Goal: Task Accomplishment & Management: Manage account settings

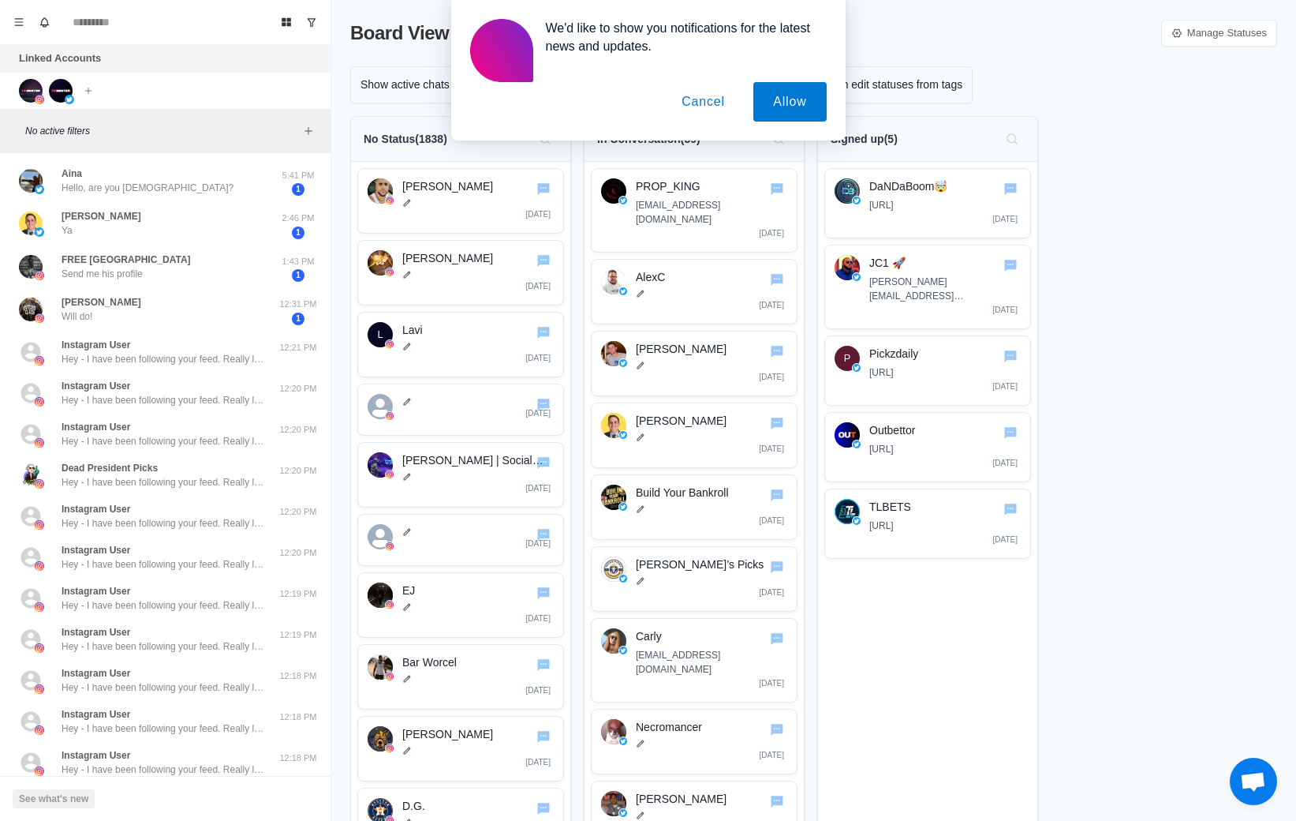
click at [707, 93] on button "Cancel" at bounding box center [703, 101] width 83 height 39
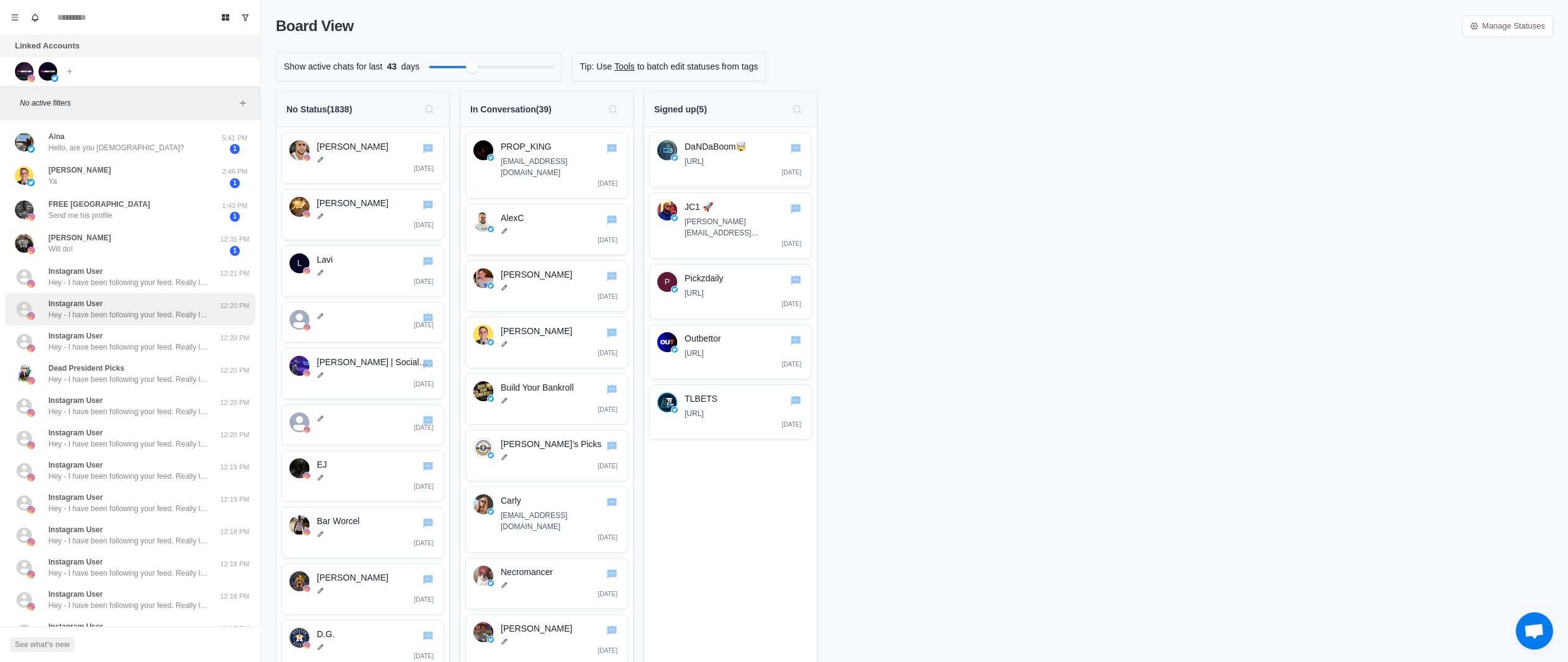
click at [146, 310] on p "Hey - I have been following your feed. Really loving the consistency. Want to m…" at bounding box center [129, 315] width 161 height 11
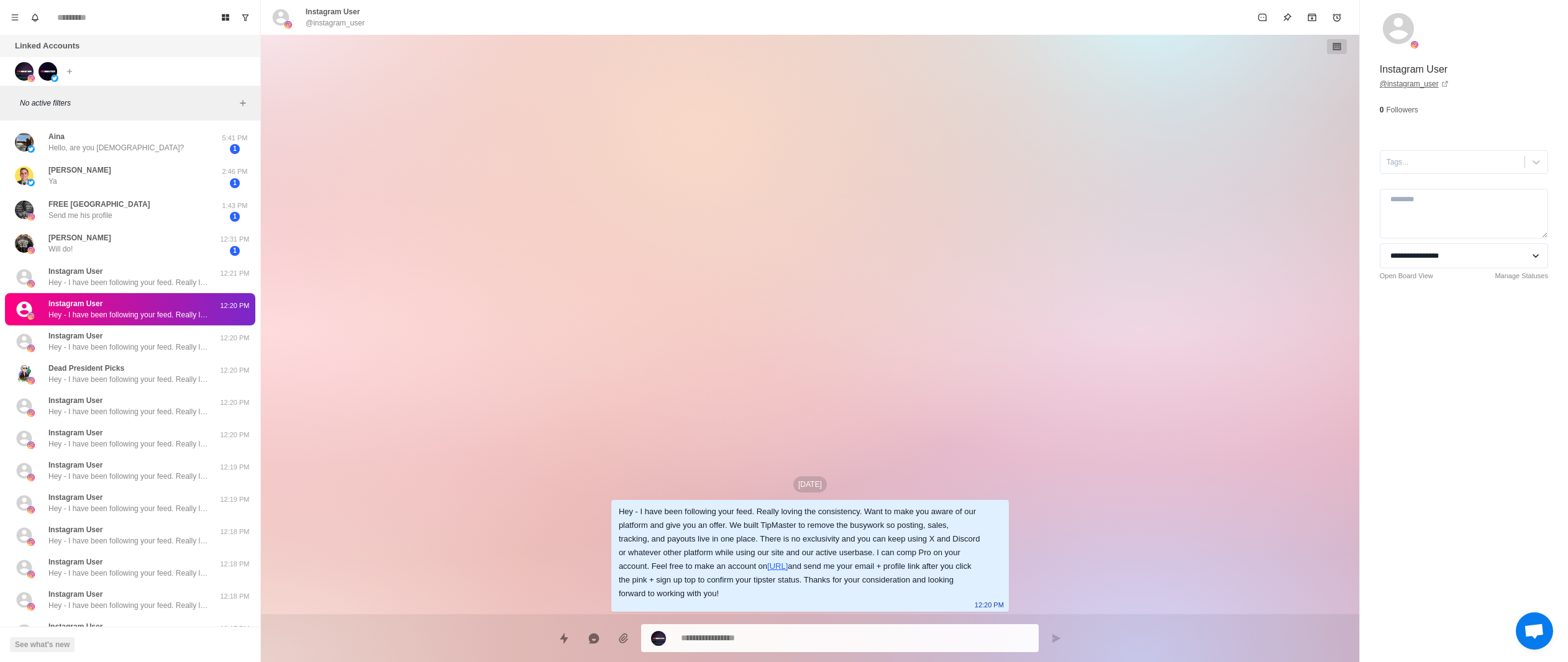
click at [1020, 84] on icon at bounding box center [1444, 83] width 7 height 7
click at [27, 63] on img at bounding box center [24, 72] width 19 height 19
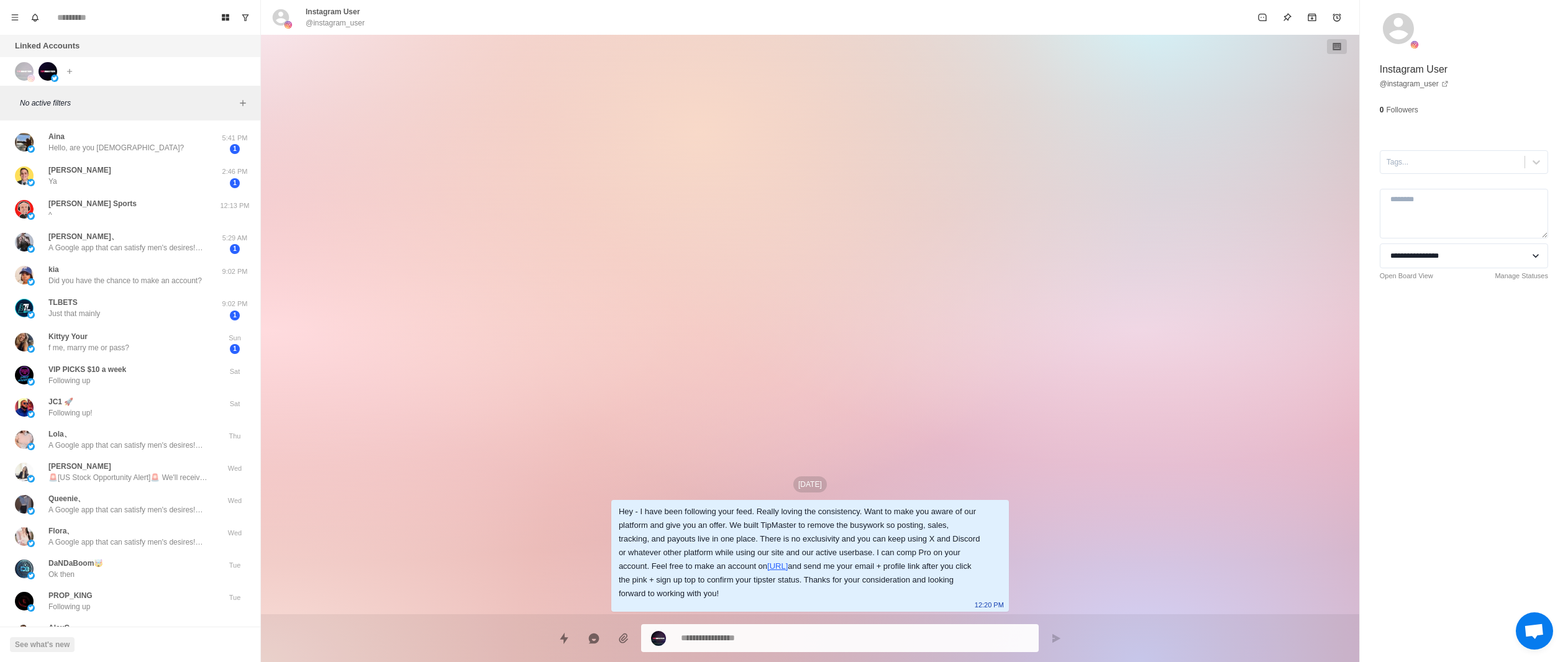
click at [27, 63] on img at bounding box center [24, 72] width 19 height 19
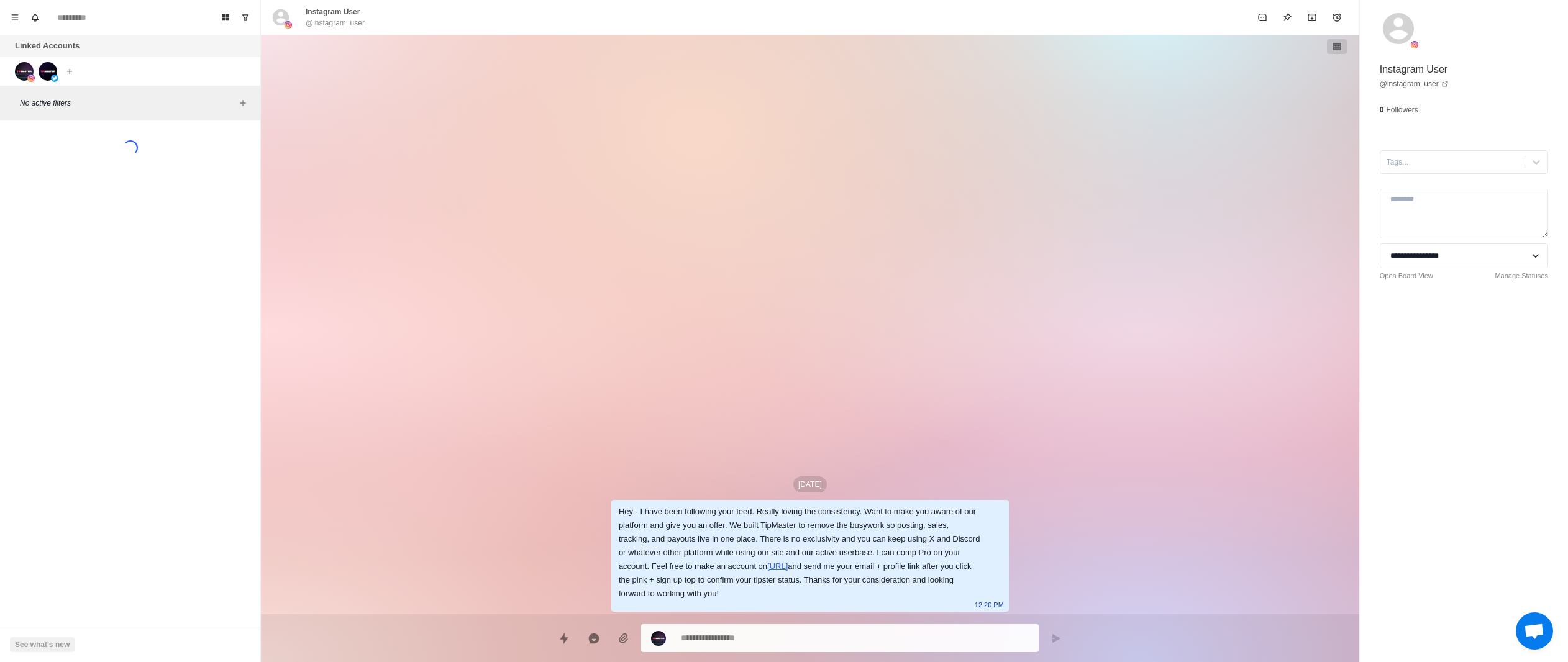
type textarea "*"
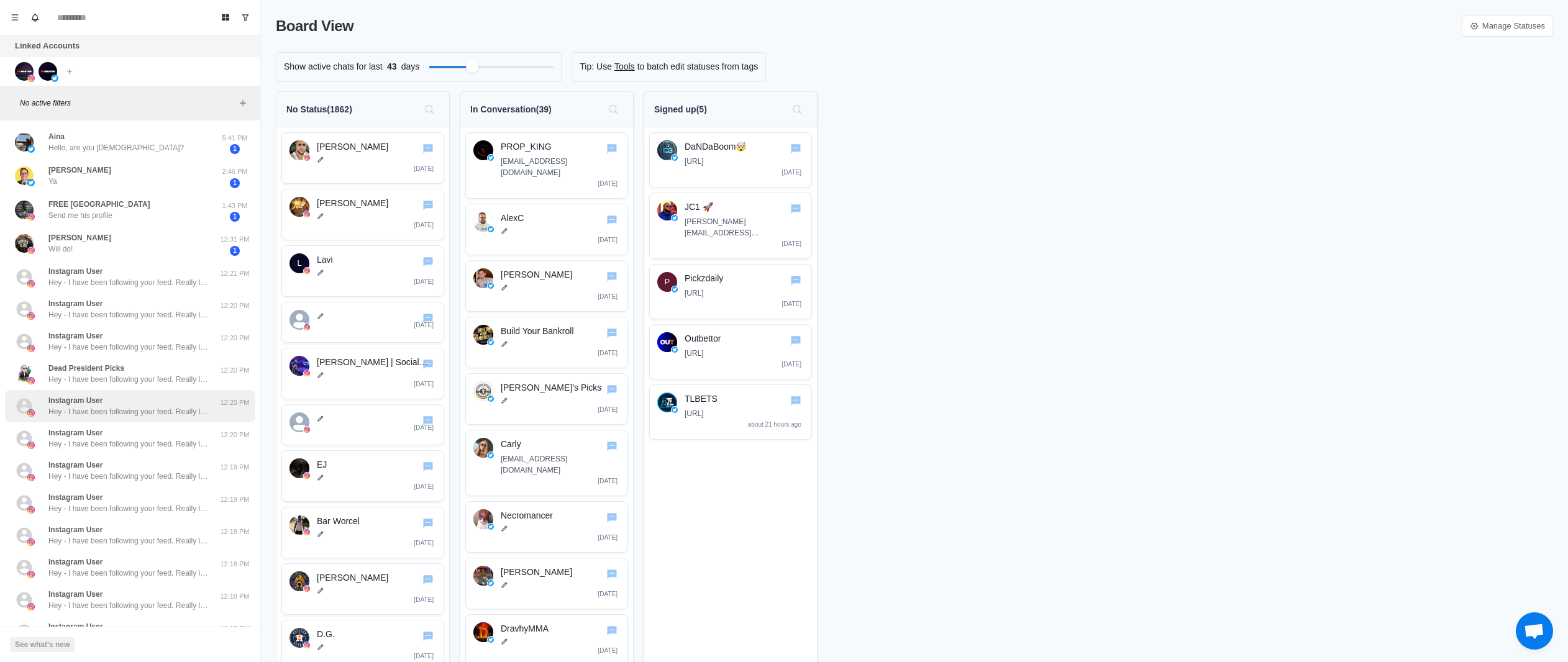
click at [154, 404] on div "Instagram User Hey - I have been following your feed. Really loving the consist…" at bounding box center [129, 406] width 161 height 22
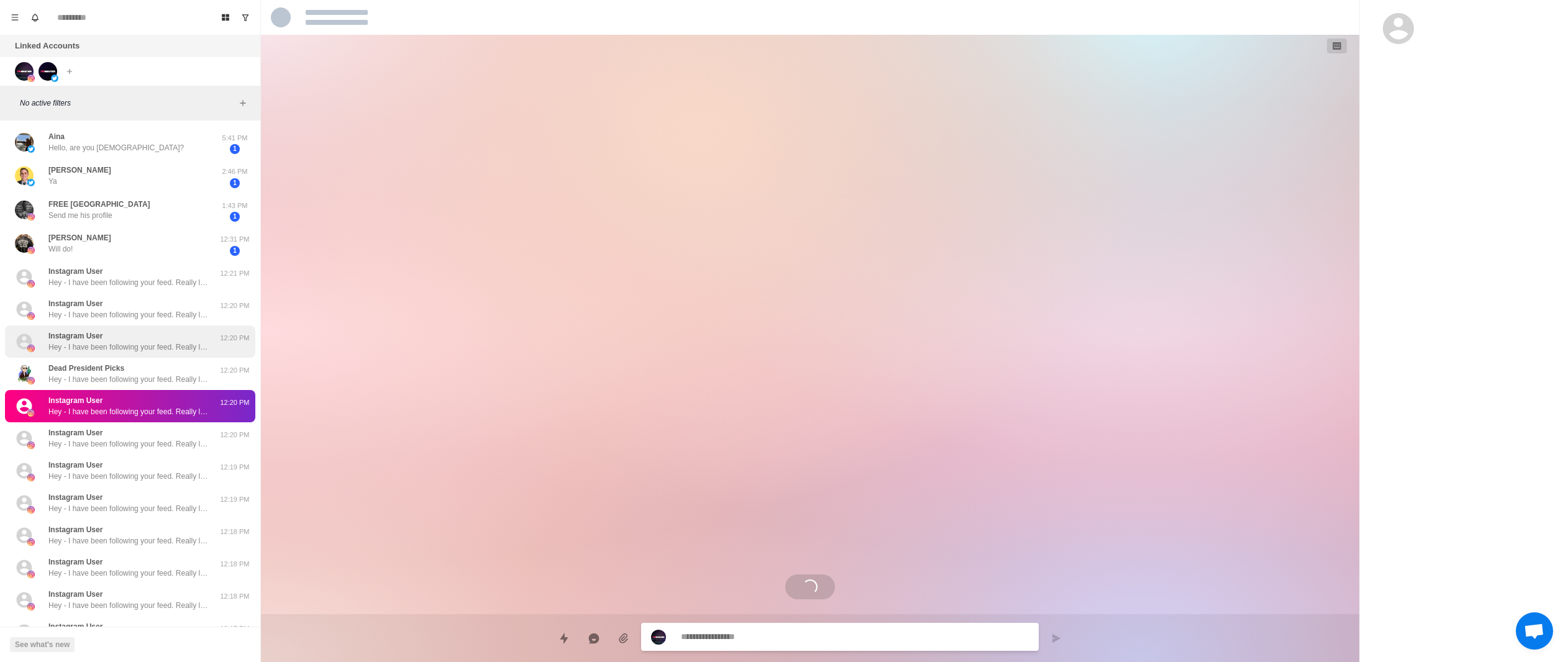
click at [160, 355] on div "Instagram User Hey - I have been following your feed. Really loving the consist…" at bounding box center [130, 341] width 250 height 32
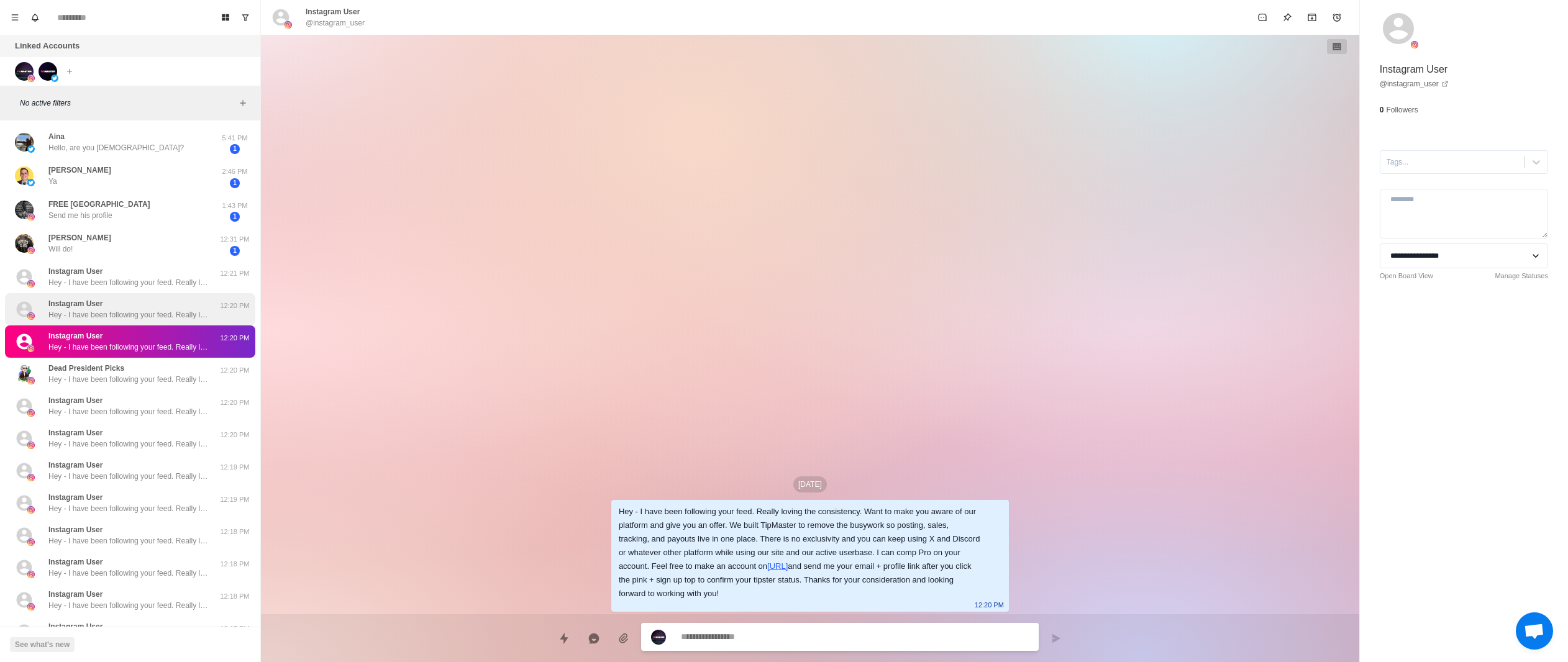
click at [161, 310] on p "Hey - I have been following your feed. Really loving the consistency. Want to m…" at bounding box center [129, 315] width 161 height 11
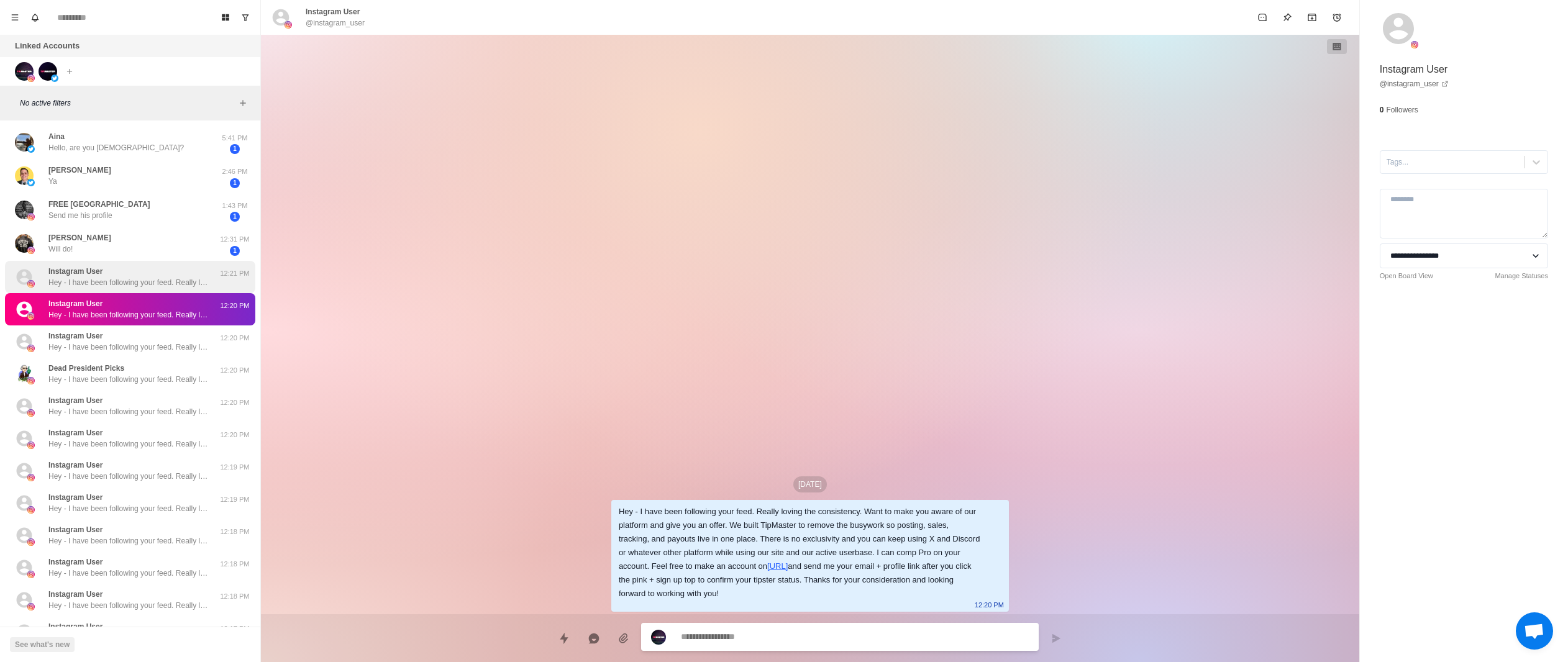
click at [153, 275] on div "Instagram User Hey - I have been following your feed. Really loving the consist…" at bounding box center [129, 277] width 161 height 22
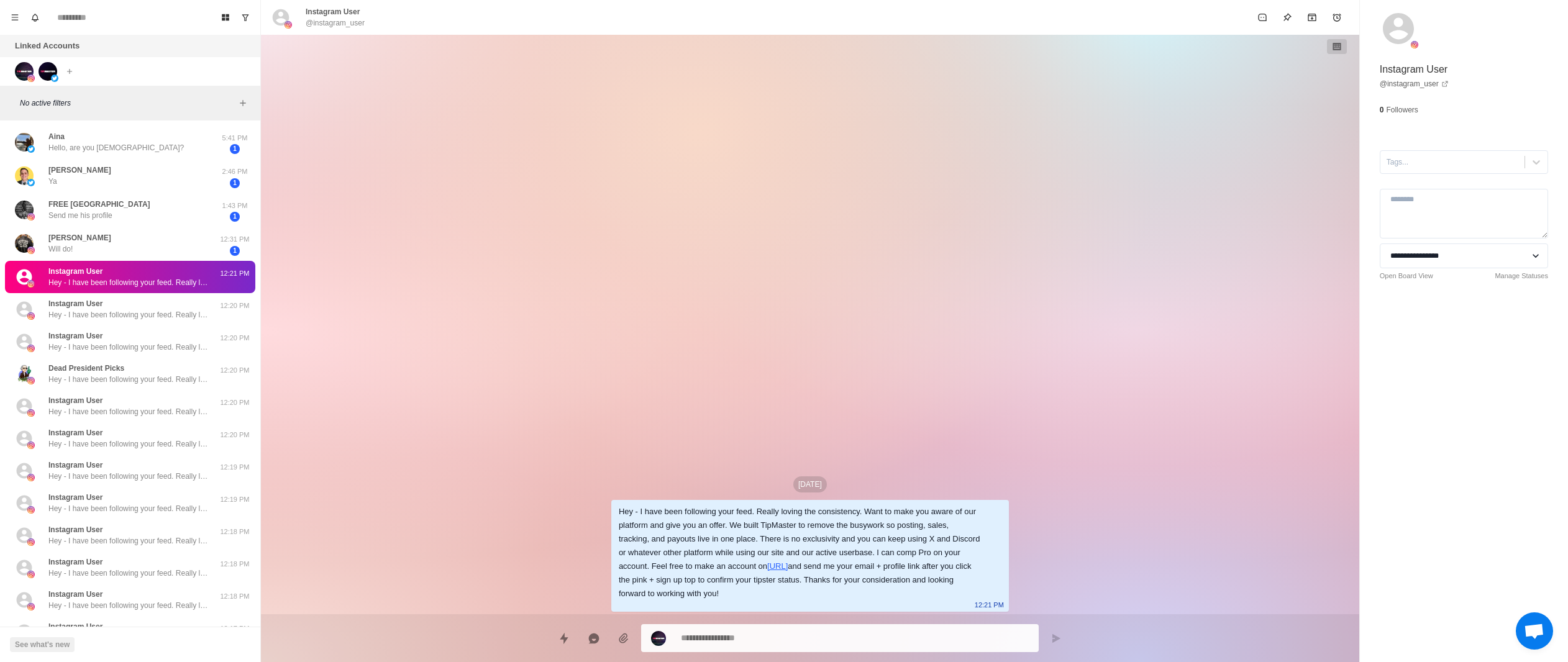
click at [279, 21] on icon at bounding box center [280, 17] width 20 height 20
click at [339, 13] on p "Instagram User" at bounding box center [332, 12] width 54 height 11
click at [1393, 25] on icon at bounding box center [1397, 28] width 31 height 31
type textarea "*"
drag, startPoint x: 24, startPoint y: 72, endPoint x: 110, endPoint y: 54, distance: 87.9
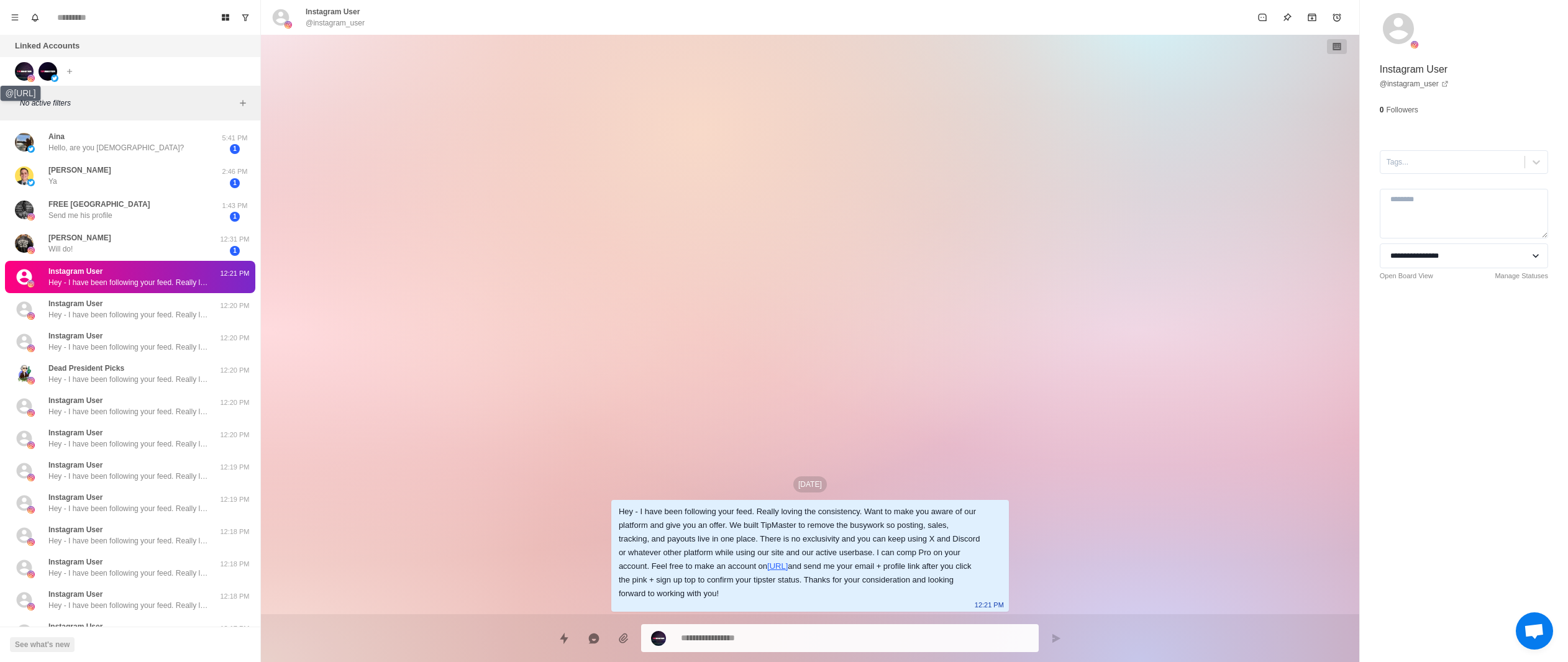
click at [110, 54] on div "Linked Accounts" at bounding box center [130, 46] width 261 height 22
click at [21, 13] on button "Menu" at bounding box center [14, 17] width 20 height 20
click at [78, 172] on button "Settings" at bounding box center [74, 172] width 133 height 21
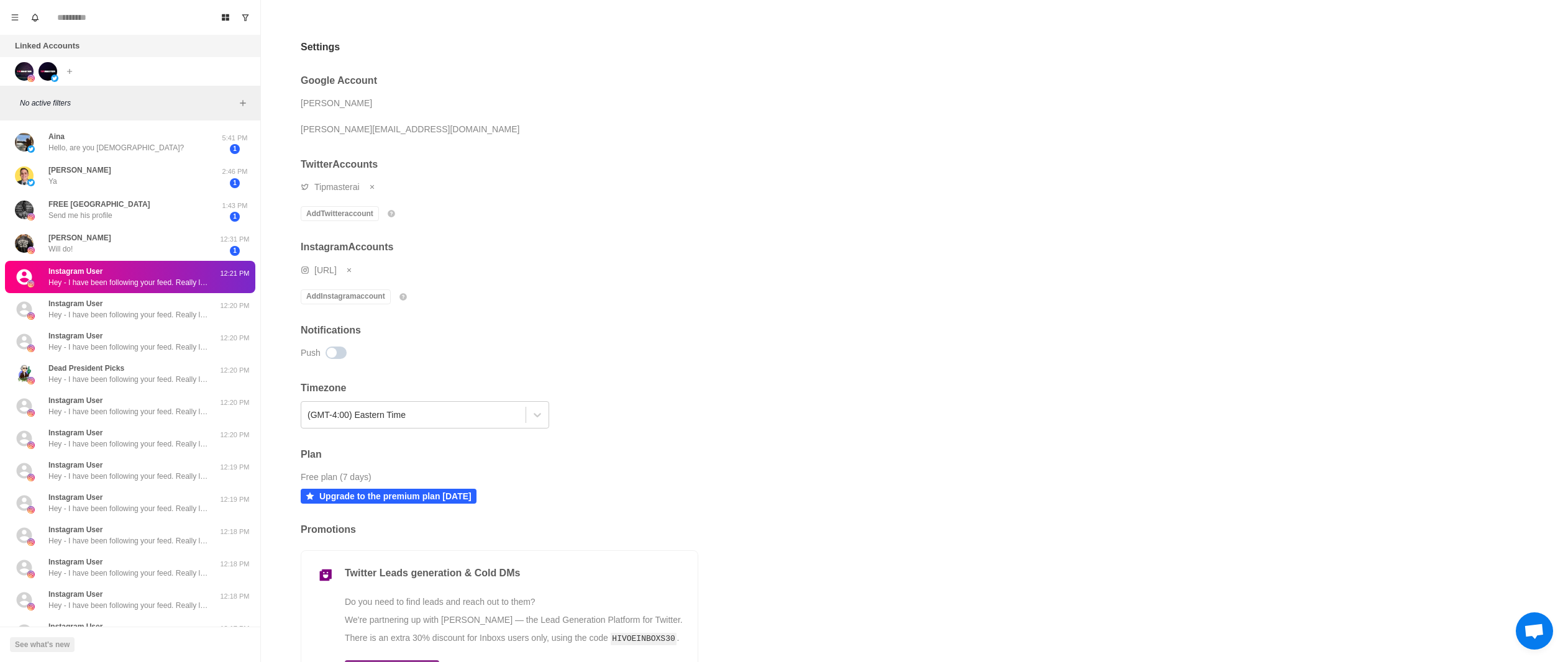
click at [346, 349] on div "Push" at bounding box center [499, 353] width 398 height 19
click at [337, 352] on span at bounding box center [335, 353] width 21 height 13
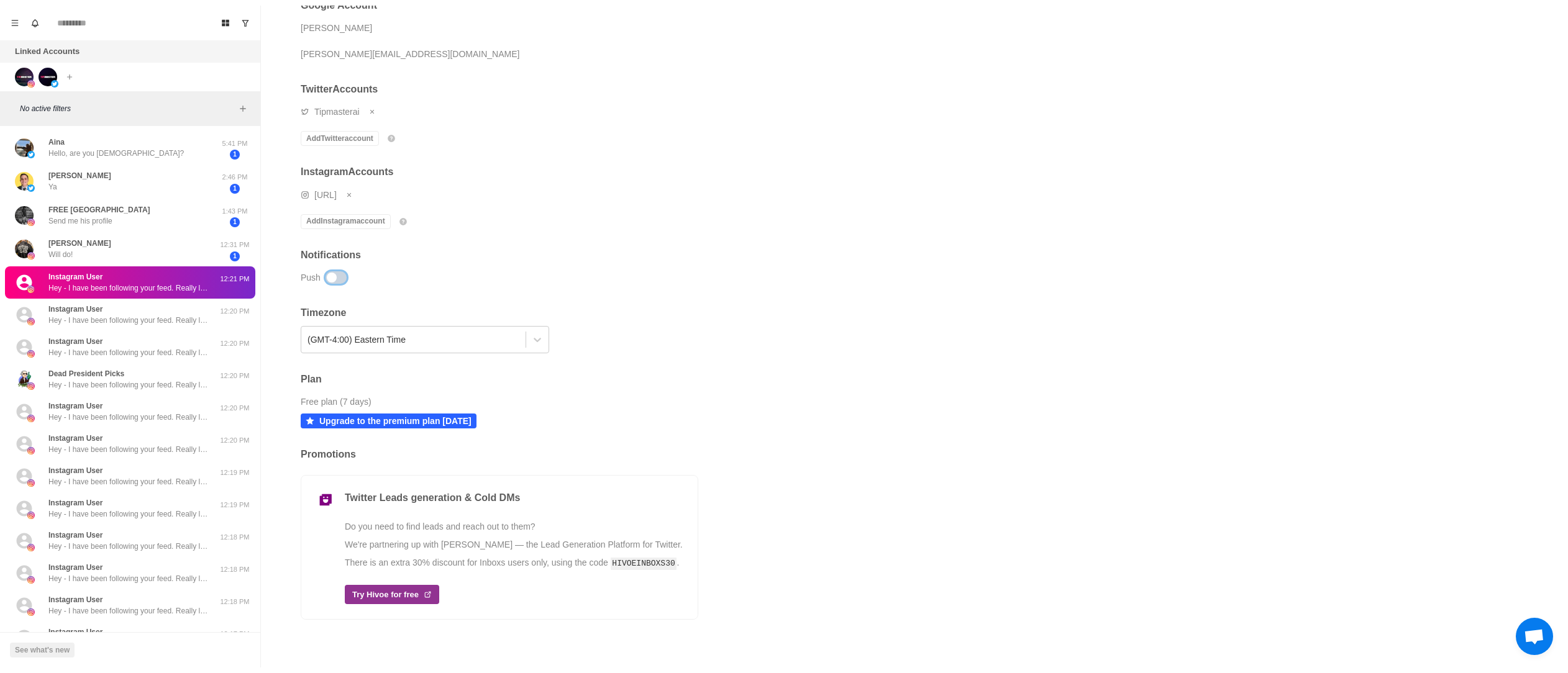
scroll to position [93, 0]
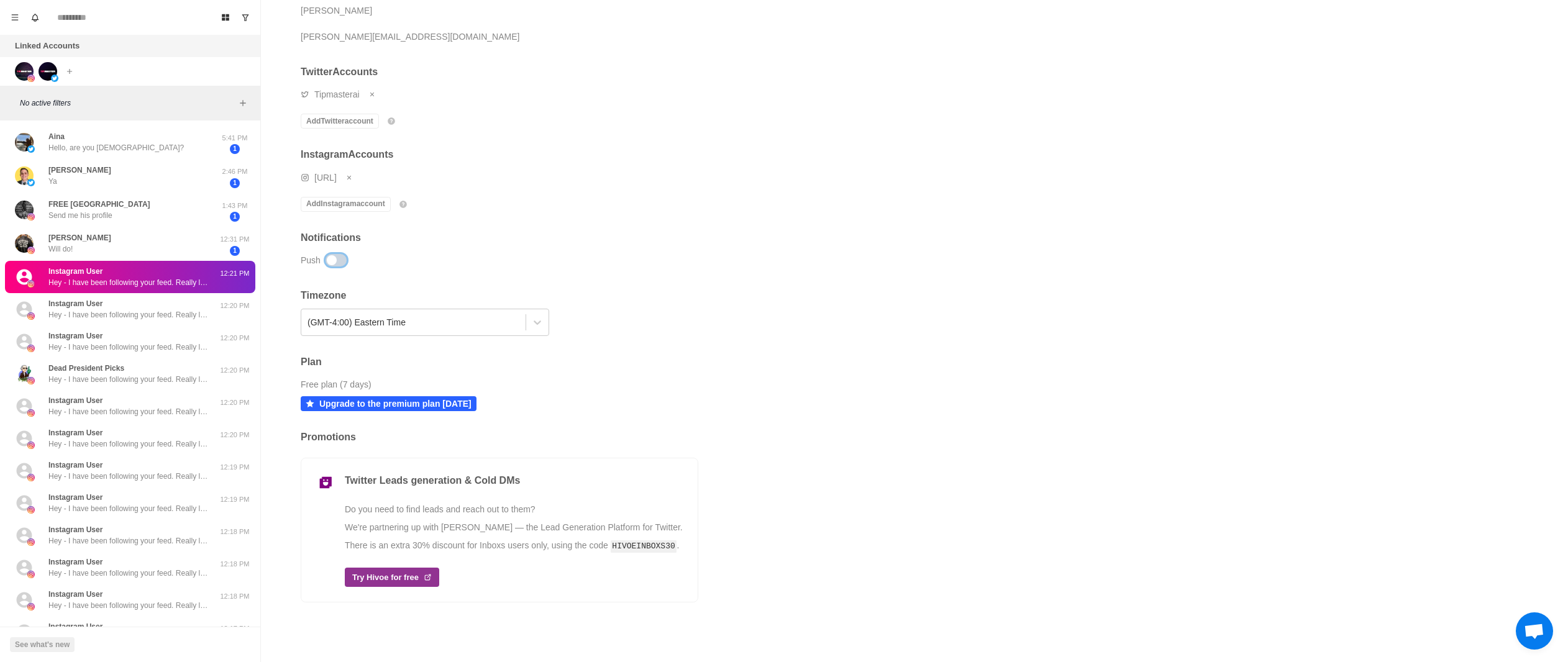
click at [349, 290] on h2 "Timezone" at bounding box center [499, 295] width 398 height 12
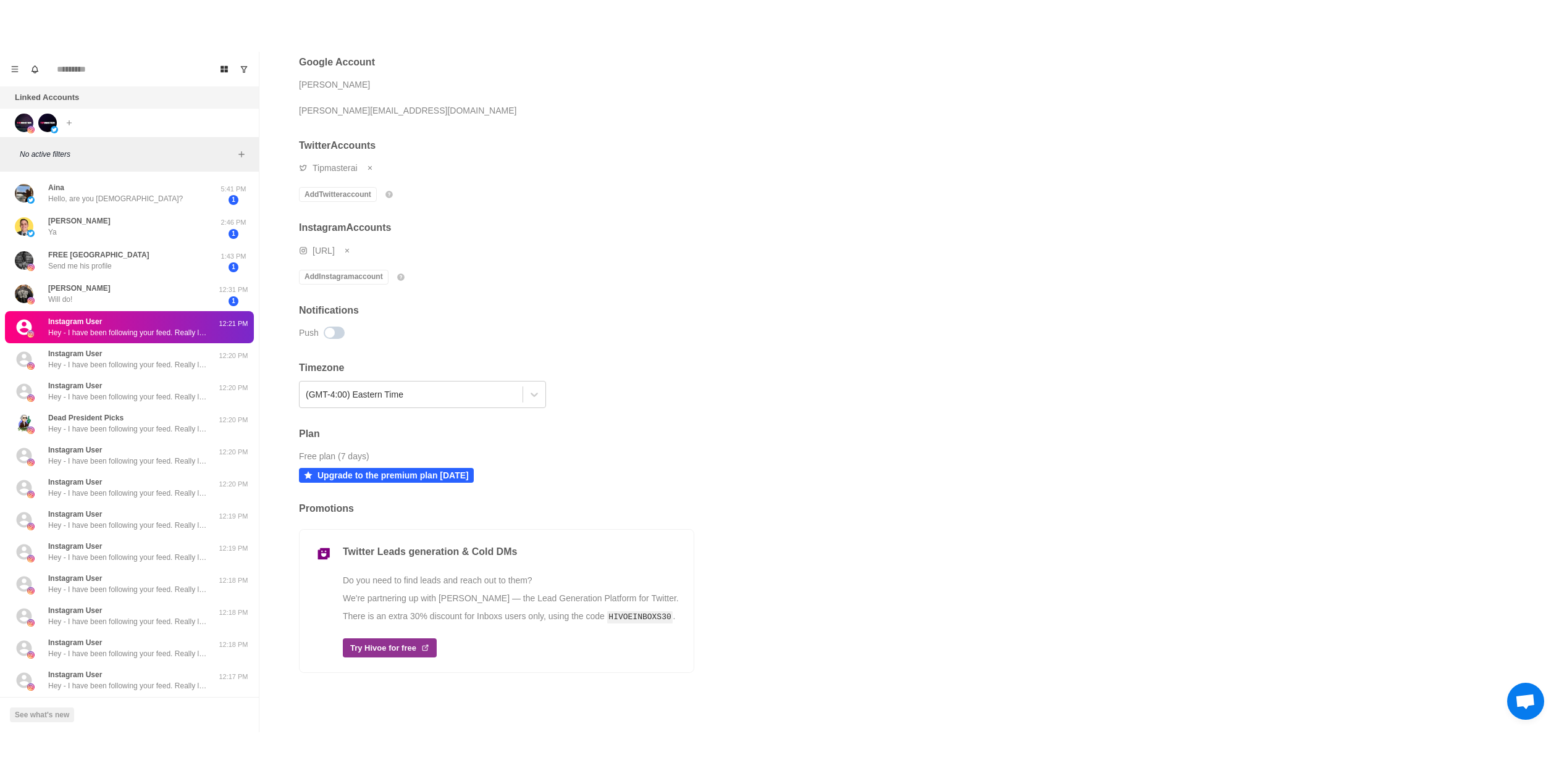
scroll to position [0, 0]
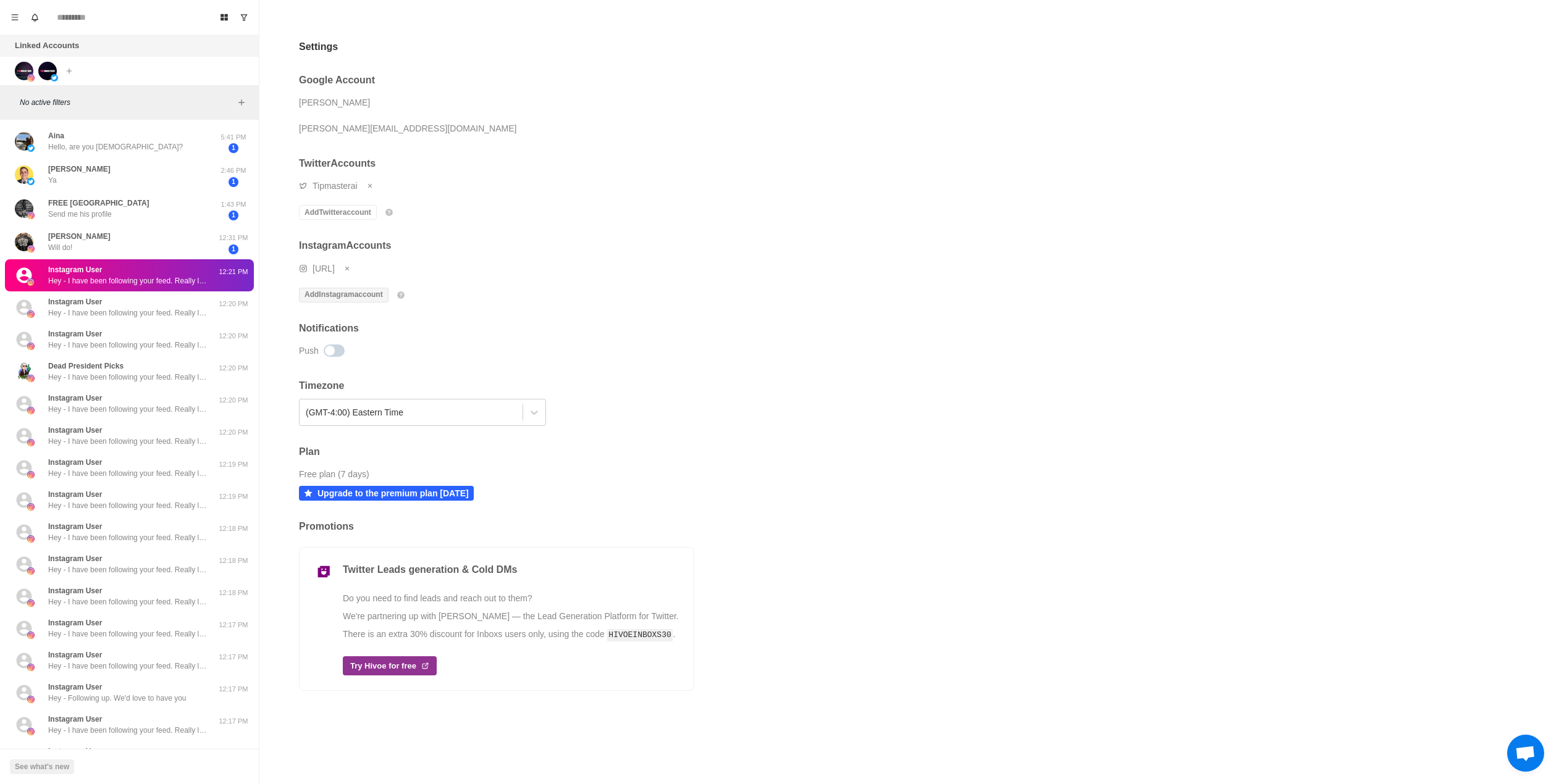
click at [368, 298] on button "Add Instagram account" at bounding box center [344, 295] width 89 height 15
